Goal: Find specific page/section: Find specific page/section

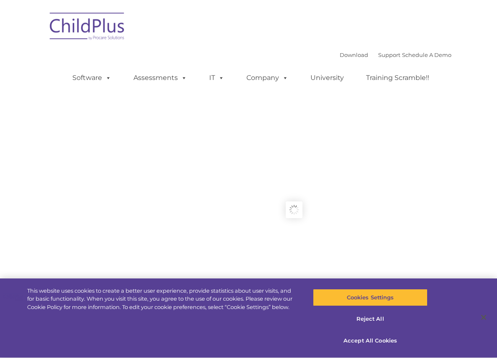
type input ""
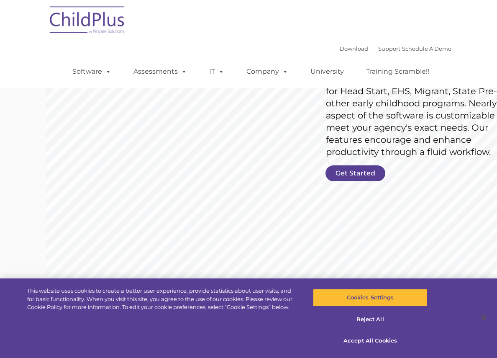
scroll to position [107, 0]
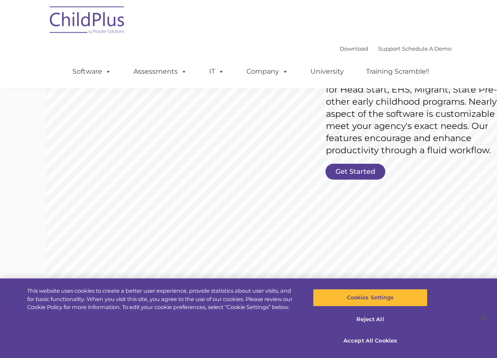
click at [49, 23] on img at bounding box center [88, 21] width 84 height 42
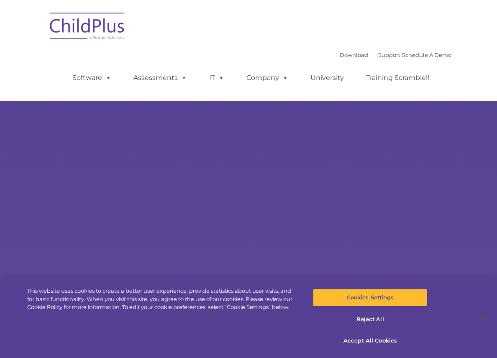
type input ""
